Goal: Find specific page/section: Find specific page/section

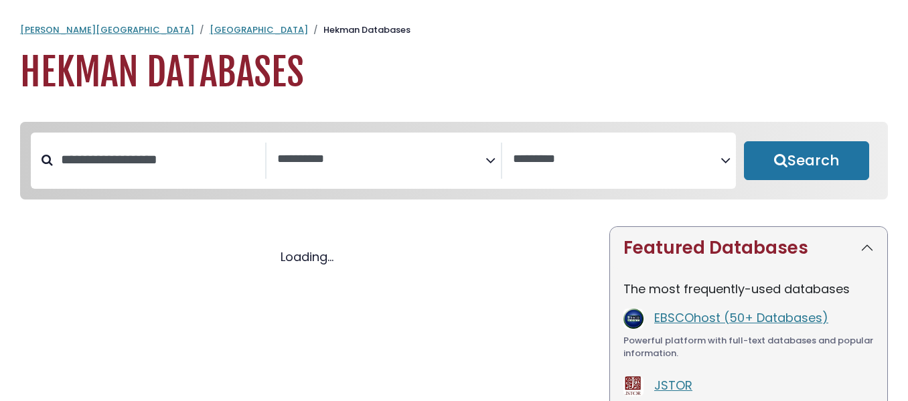
select select "Database Subject Filter"
select select "Database Vendors Filter"
select select "Database Subject Filter"
select select "Database Vendors Filter"
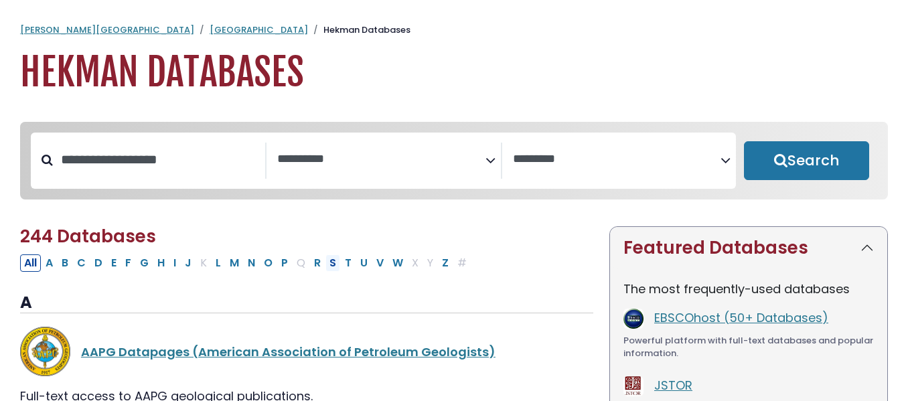
click at [333, 263] on button "S" at bounding box center [332, 262] width 15 height 17
select select "Database Subject Filter"
select select "Database Vendors Filter"
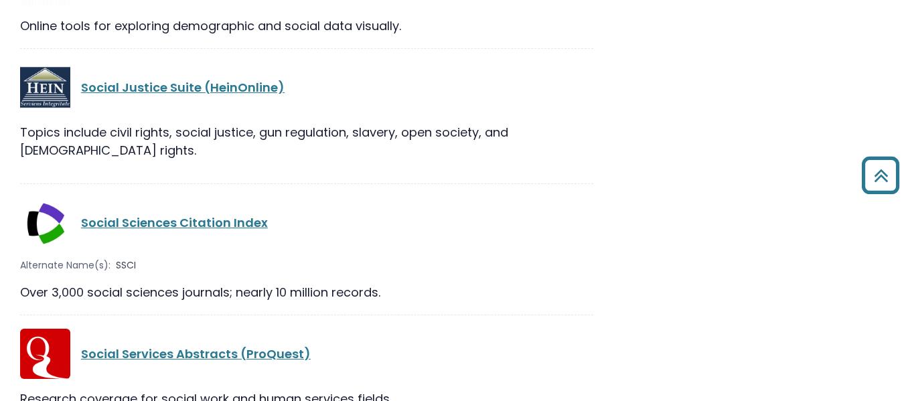
scroll to position [1628, 0]
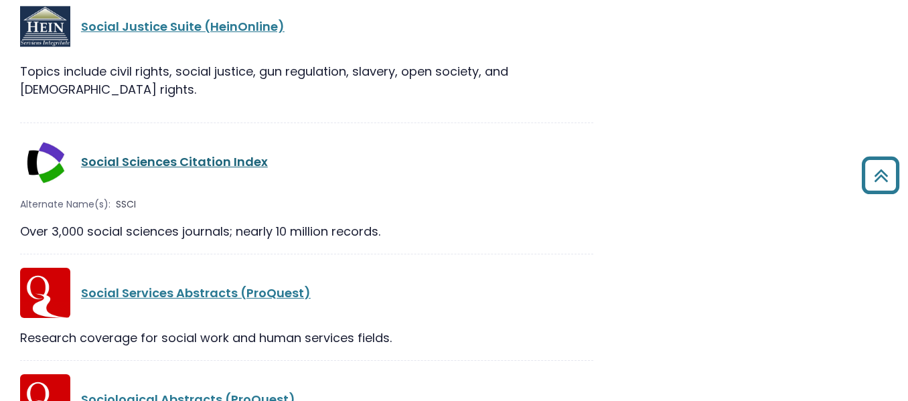
click at [124, 153] on link "Social Sciences Citation Index" at bounding box center [174, 161] width 187 height 17
